Goal: Task Accomplishment & Management: Use online tool/utility

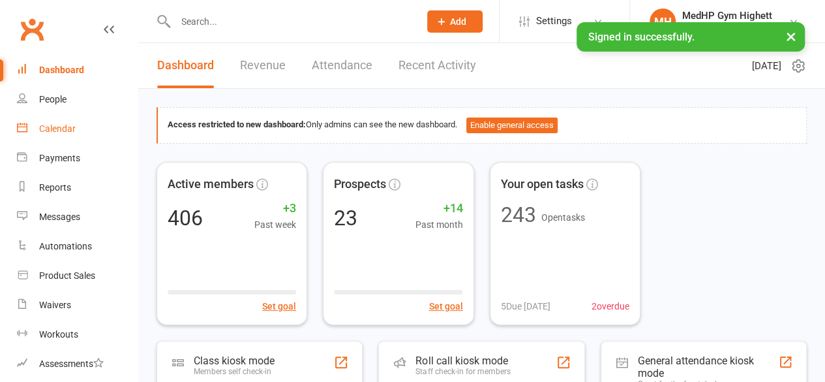
click at [68, 134] on div "Calendar" at bounding box center [57, 128] width 37 height 10
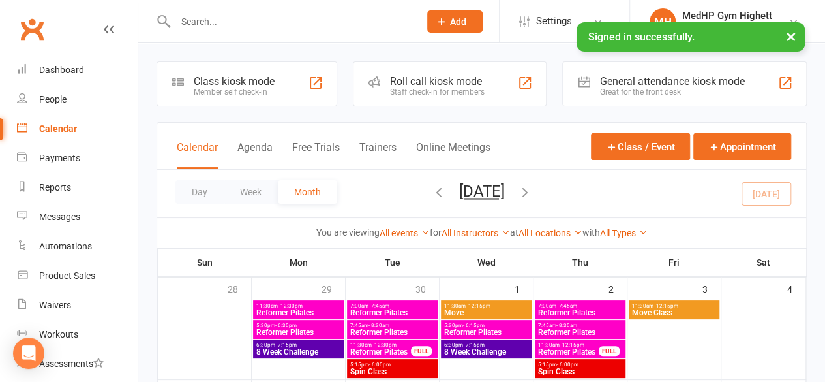
scroll to position [216, 0]
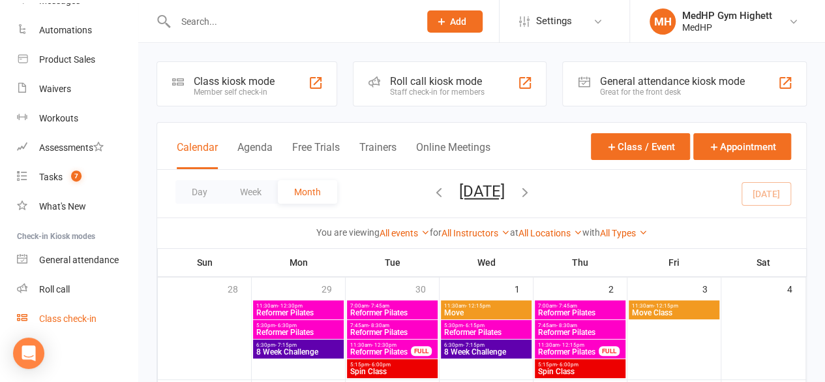
click at [52, 313] on link "Class check-in" at bounding box center [77, 318] width 121 height 29
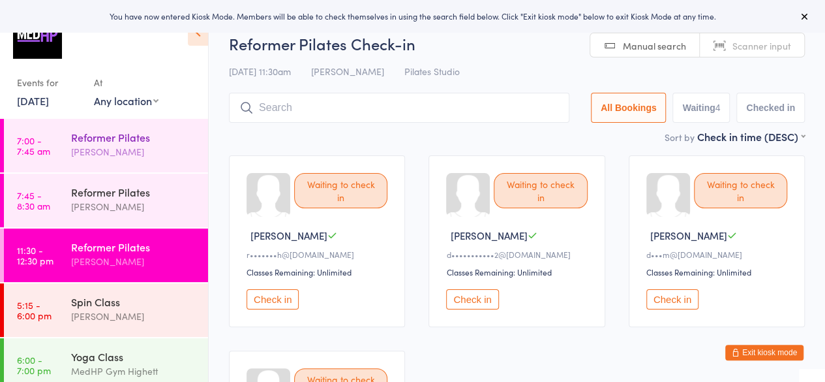
click at [115, 166] on div "Reformer Pilates Freya Andrews" at bounding box center [139, 145] width 137 height 52
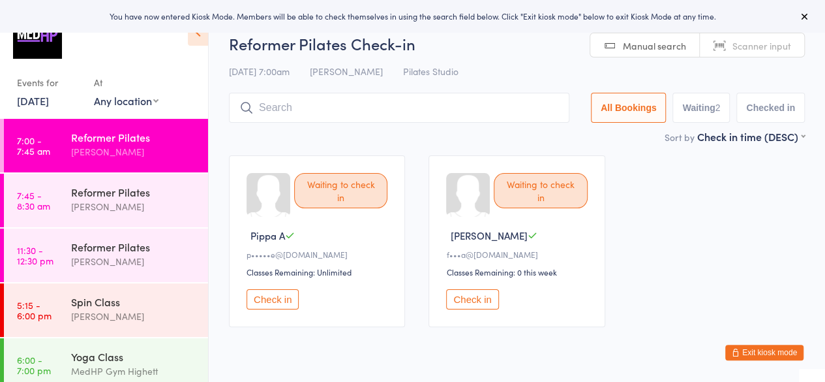
click at [281, 300] on button "Check in" at bounding box center [273, 299] width 52 height 20
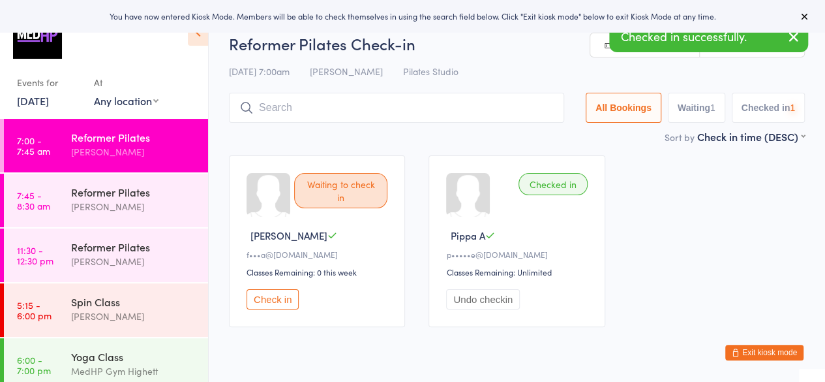
click at [281, 300] on button "Check in" at bounding box center [273, 299] width 52 height 20
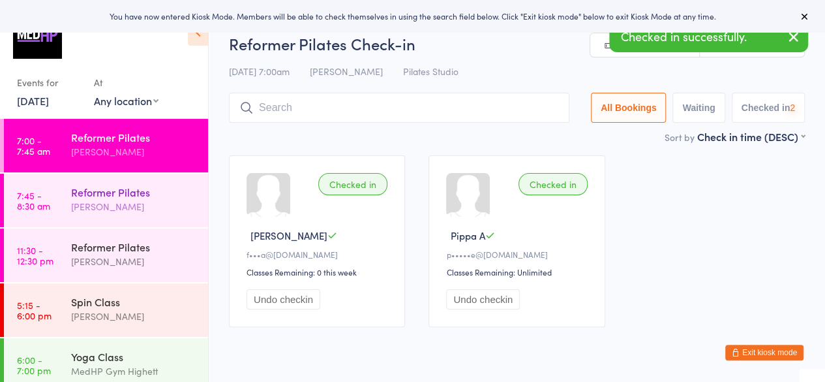
click at [112, 202] on div "[PERSON_NAME]" at bounding box center [134, 206] width 126 height 15
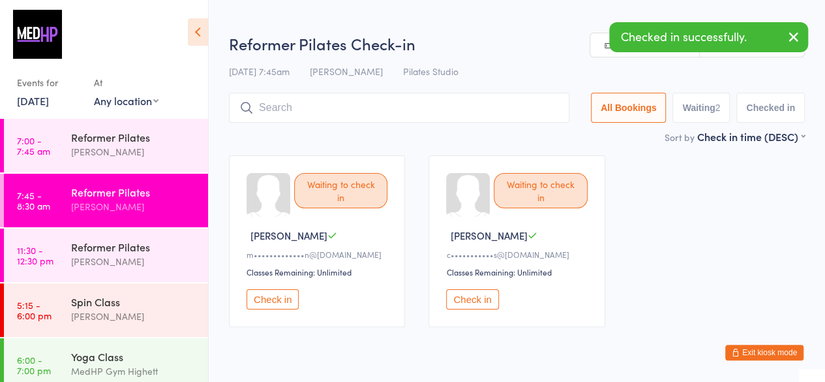
click at [275, 297] on button "Check in" at bounding box center [273, 299] width 52 height 20
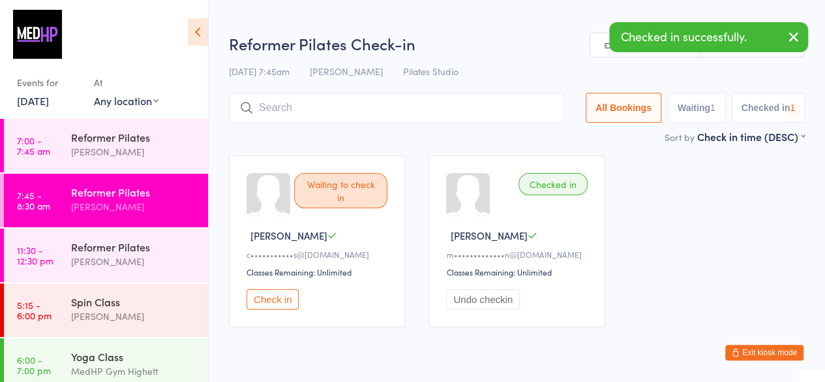
click at [275, 297] on button "Check in" at bounding box center [273, 299] width 52 height 20
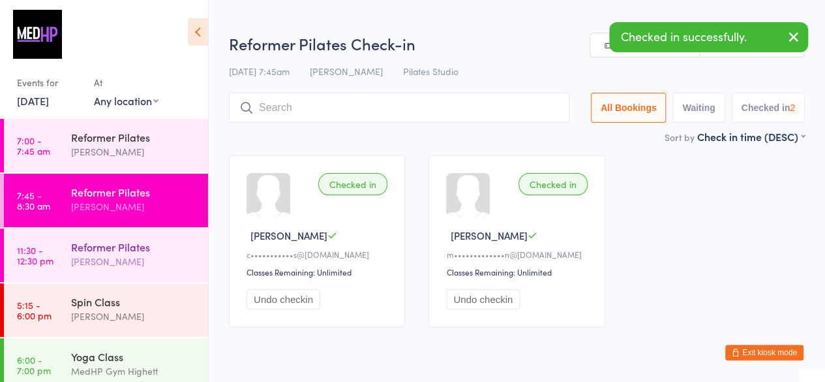
click at [108, 254] on div "[PERSON_NAME]" at bounding box center [134, 261] width 126 height 15
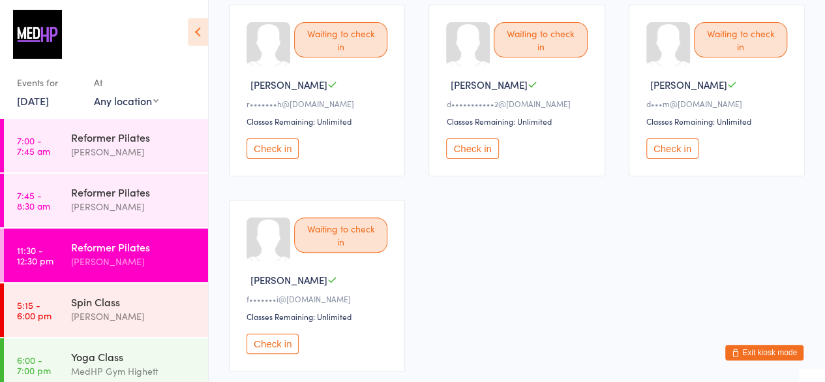
scroll to position [153, 0]
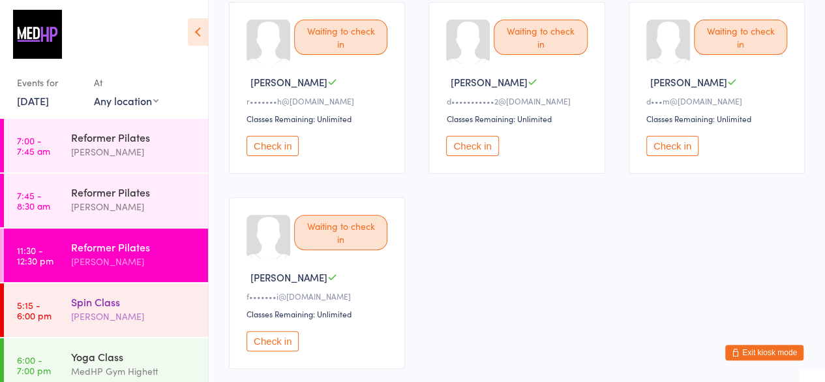
click at [117, 293] on div "Spin Class Nathan Walles" at bounding box center [139, 309] width 137 height 52
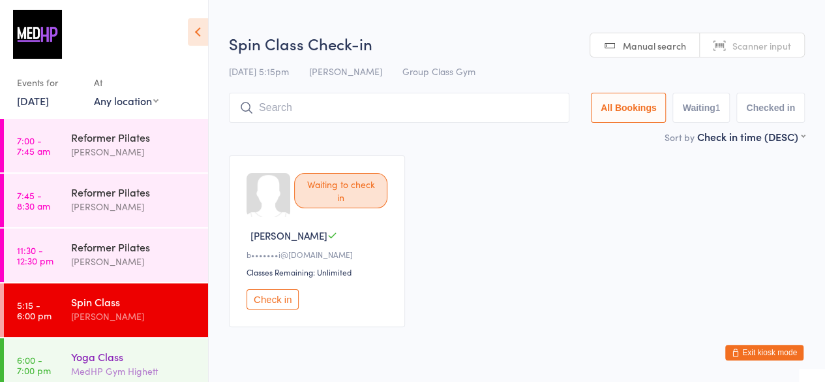
click at [90, 361] on div "Yoga Class" at bounding box center [134, 356] width 126 height 14
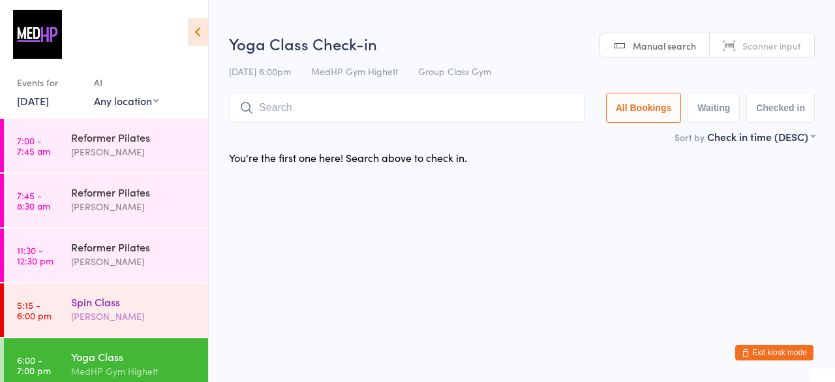
click at [104, 311] on div "[PERSON_NAME]" at bounding box center [134, 316] width 126 height 15
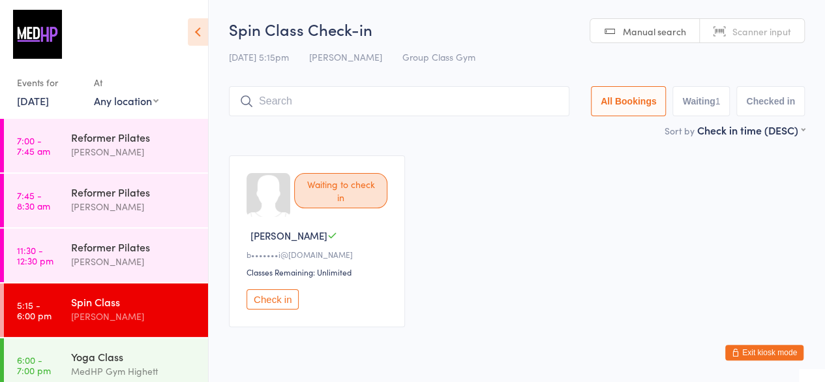
click at [204, 37] on icon at bounding box center [198, 31] width 20 height 27
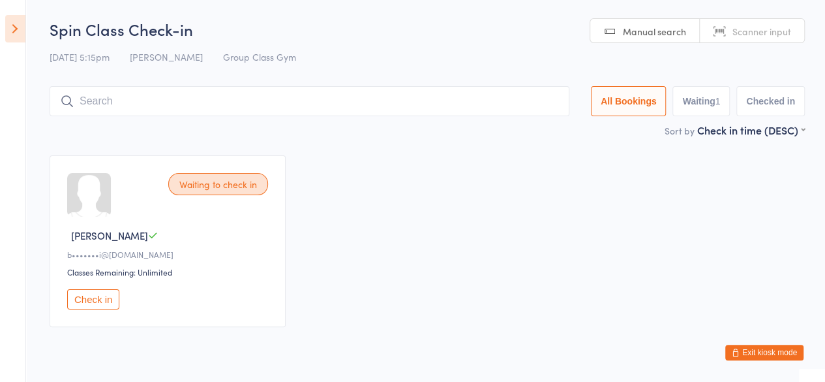
click at [778, 355] on button "Exit kiosk mode" at bounding box center [765, 353] width 78 height 16
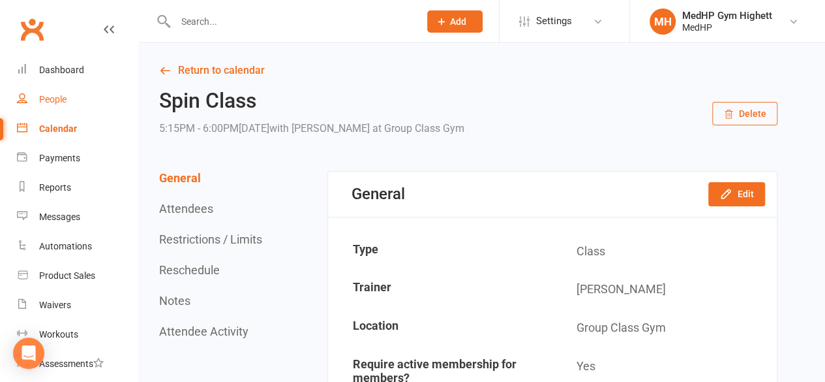
click at [62, 102] on div "People" at bounding box center [52, 99] width 27 height 10
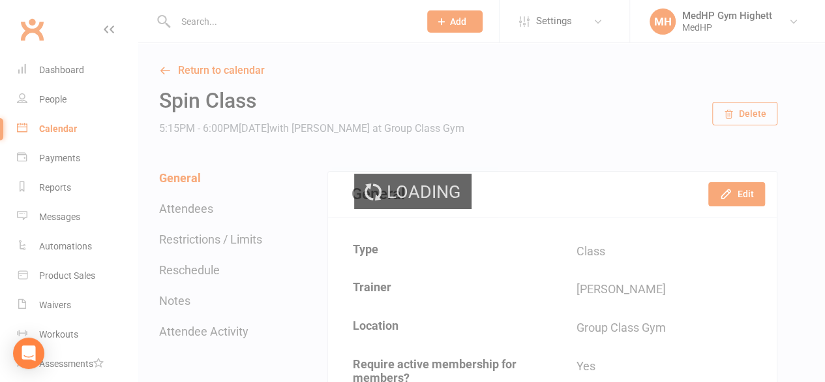
select select "100"
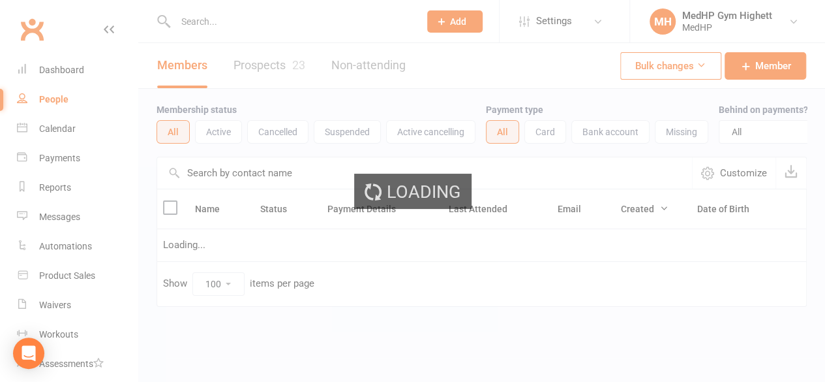
click at [68, 74] on div "Loading" at bounding box center [412, 191] width 825 height 382
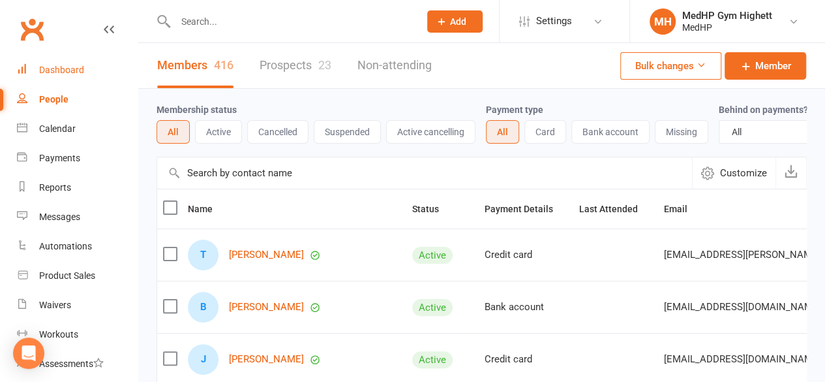
click at [68, 72] on div "Dashboard" at bounding box center [61, 70] width 45 height 10
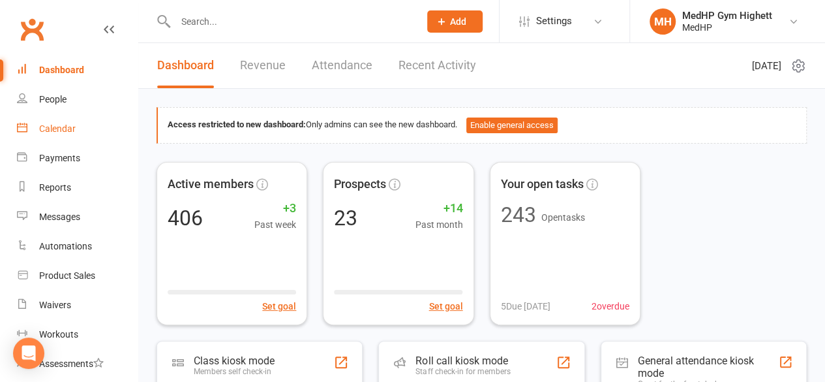
click at [48, 133] on div "Calendar" at bounding box center [57, 128] width 37 height 10
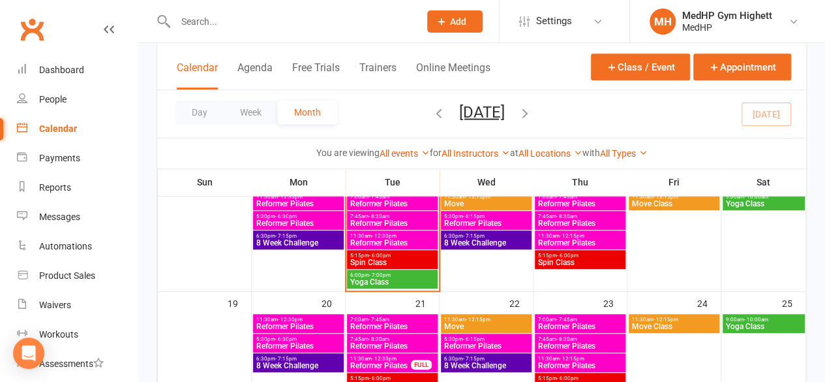
scroll to position [313, 0]
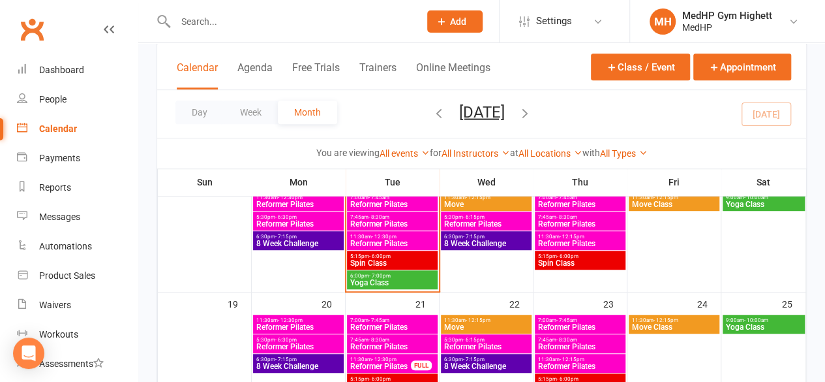
click at [544, 262] on span "Spin Class" at bounding box center [580, 263] width 85 height 8
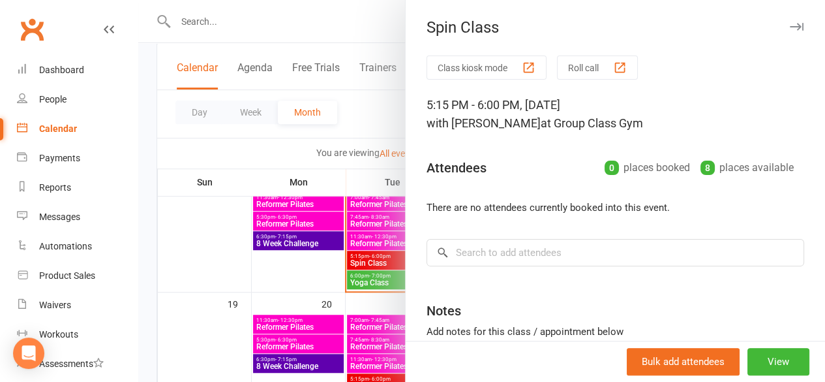
click at [790, 29] on icon "button" at bounding box center [797, 27] width 14 height 8
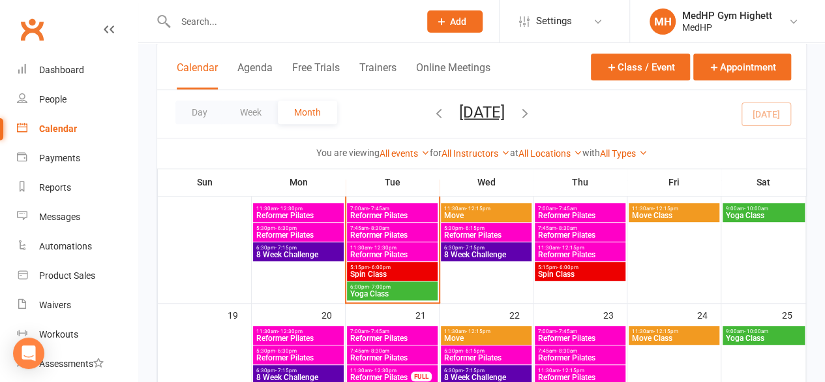
scroll to position [300, 0]
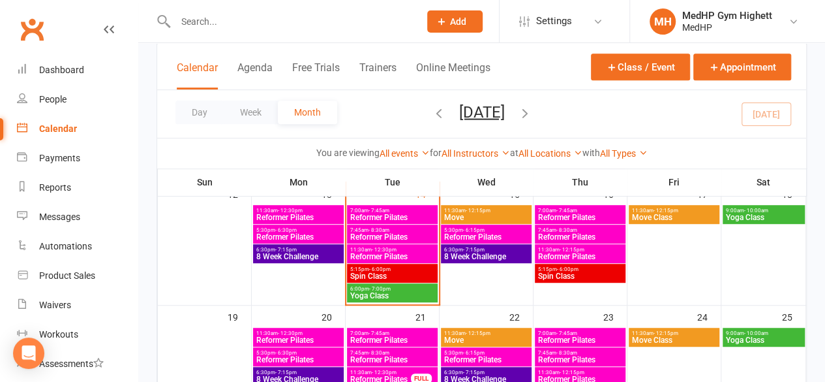
click at [561, 207] on span "- 7:45am" at bounding box center [567, 210] width 21 height 6
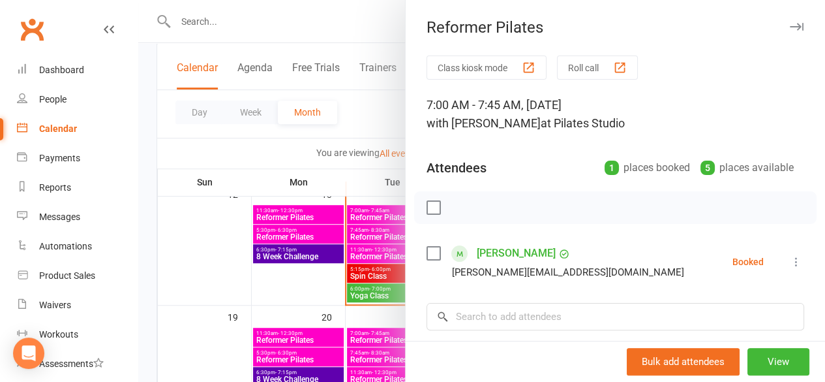
click at [789, 20] on button "button" at bounding box center [797, 27] width 16 height 16
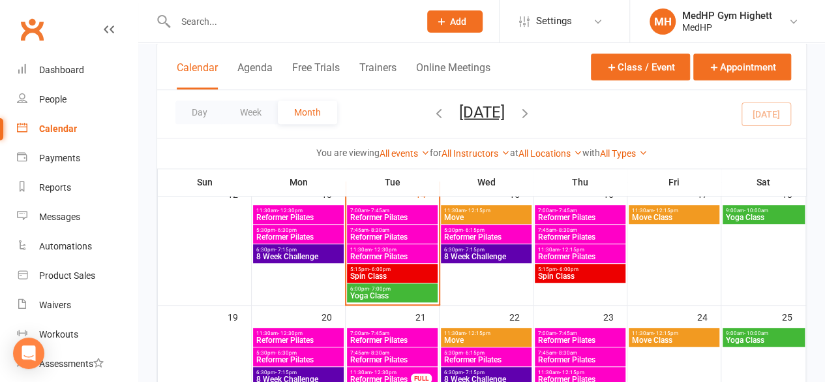
click at [584, 233] on span "Reformer Pilates" at bounding box center [580, 237] width 85 height 8
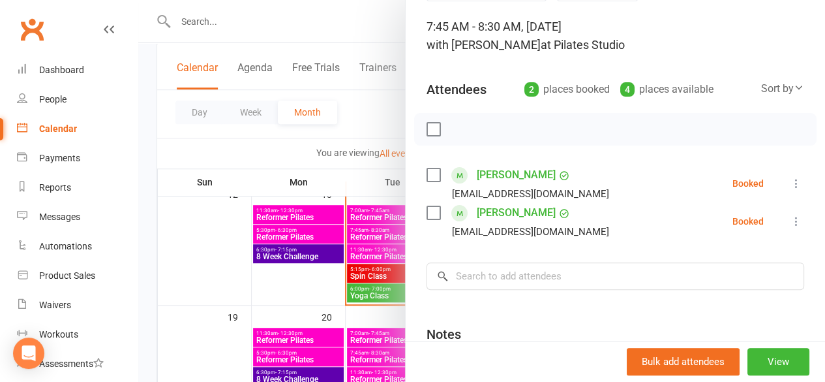
scroll to position [0, 0]
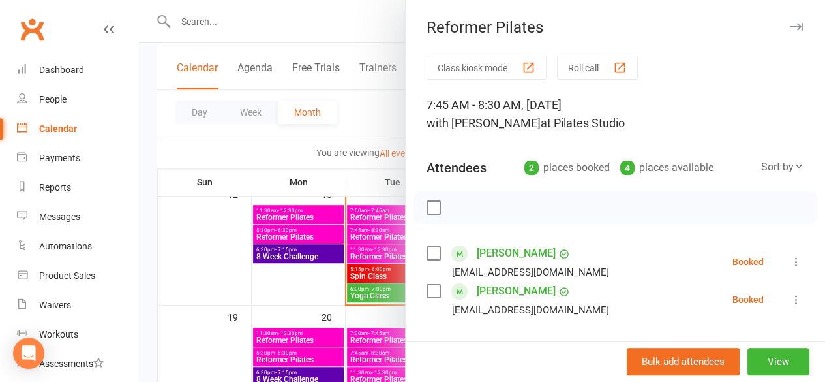
click at [780, 18] on div "Reformer Pilates" at bounding box center [616, 27] width 420 height 18
click at [790, 25] on icon "button" at bounding box center [797, 27] width 14 height 8
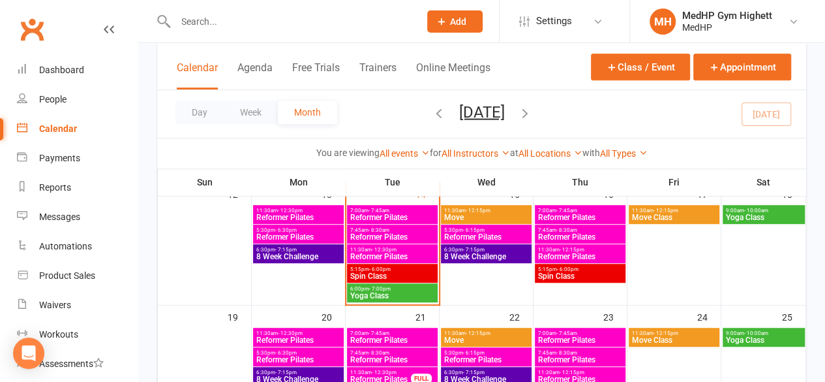
click at [585, 244] on div "11:30am - 12:15pm Reformer Pilates" at bounding box center [580, 253] width 91 height 19
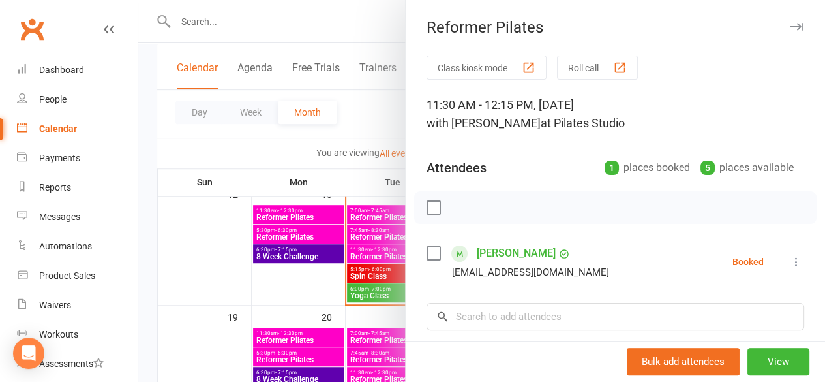
click at [790, 26] on icon "button" at bounding box center [797, 27] width 14 height 8
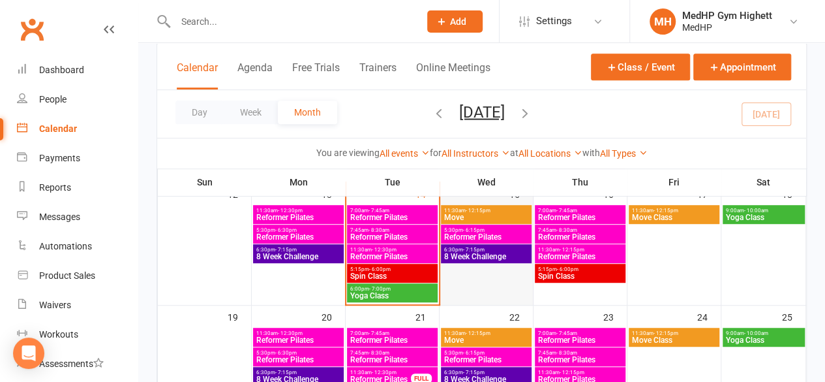
scroll to position [263, 0]
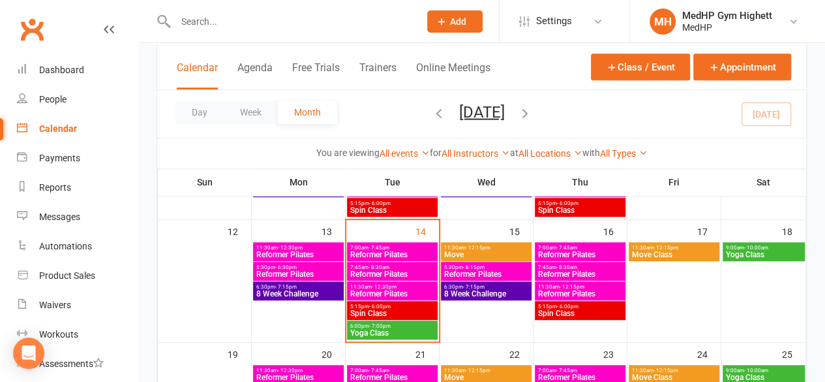
click at [472, 255] on span "Move" at bounding box center [486, 255] width 85 height 8
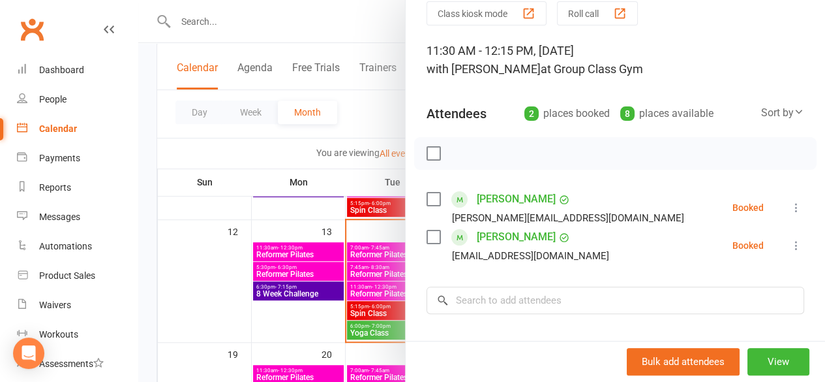
scroll to position [0, 0]
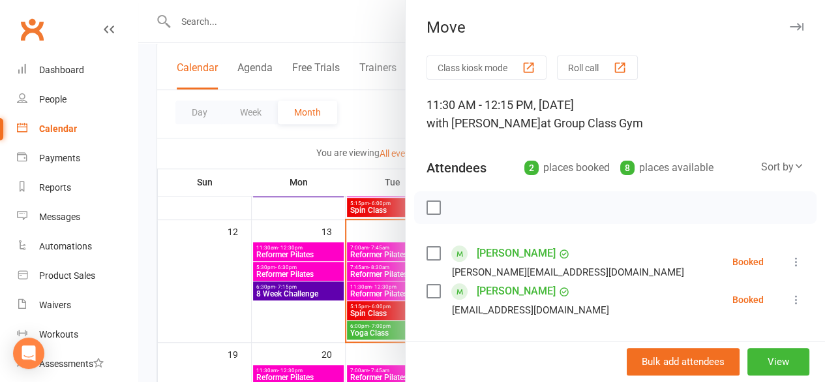
click at [789, 31] on button "button" at bounding box center [797, 27] width 16 height 16
